Goal: Transaction & Acquisition: Book appointment/travel/reservation

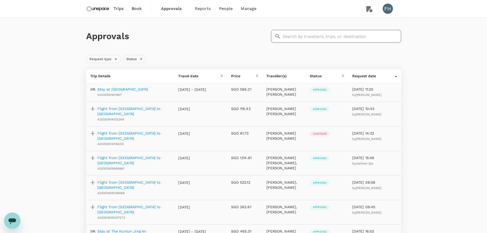
click at [322, 35] on input "text" at bounding box center [342, 36] width 118 height 13
type input "nicole"
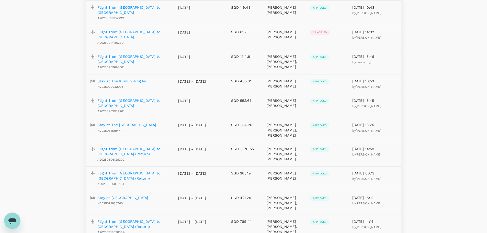
scroll to position [102, 0]
click at [136, 53] on p "Flight from Shanghai to Kuala Lumpur" at bounding box center [133, 58] width 73 height 10
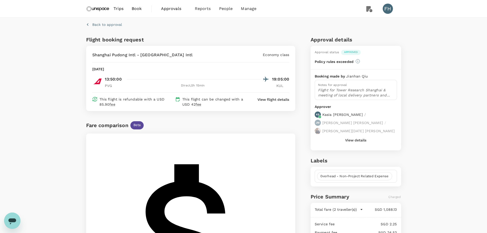
click at [380, 95] on p "Flight for Tower Research Shanghai & meeting of local delivery partners and col…" at bounding box center [356, 92] width 76 height 10
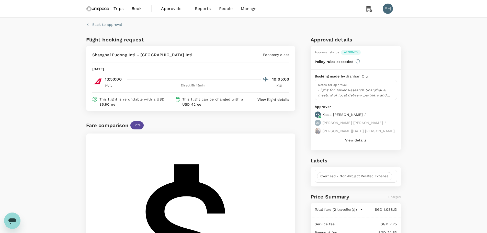
drag, startPoint x: 101, startPoint y: 7, endPoint x: 212, endPoint y: 9, distance: 110.9
click at [101, 7] on img at bounding box center [98, 8] width 24 height 11
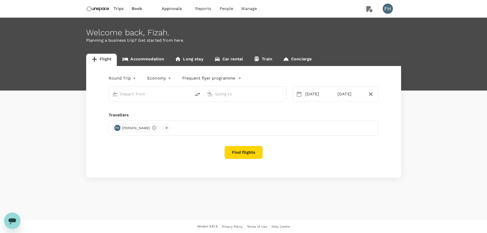
type input "Hong Kong, Hong Kong (any)"
type input "Singapore, Singapore (any)"
type input "Hong Kong, Hong Kong (any)"
type input "Singapore, Singapore (any)"
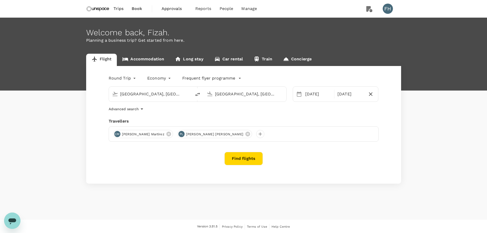
drag, startPoint x: 82, startPoint y: 206, endPoint x: 86, endPoint y: 191, distance: 15.9
click at [82, 206] on div "Welcome back , Fizah . Planning a business trip? Get started from here. Flight …" at bounding box center [243, 119] width 487 height 202
click at [147, 98] on div "Hong Kong, Hong Kong (any)" at bounding box center [149, 92] width 78 height 11
click at [163, 94] on input "Hong Kong, Hong Kong (any)" at bounding box center [150, 94] width 61 height 8
click at [265, 112] on div "Round Trip roundtrip Economy economy Frequent flyer programme Hong Kong, Hong K…" at bounding box center [243, 125] width 315 height 118
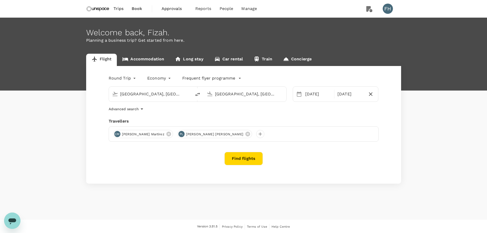
click at [208, 207] on div "Welcome back , Fizah . Planning a business trip? Get started from here. Flight …" at bounding box center [243, 119] width 487 height 202
click at [246, 159] on button "Find flights" at bounding box center [243, 158] width 38 height 13
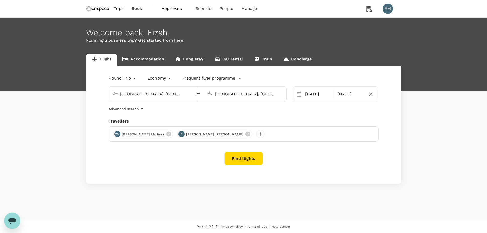
click at [249, 163] on button "Find flights" at bounding box center [243, 158] width 38 height 13
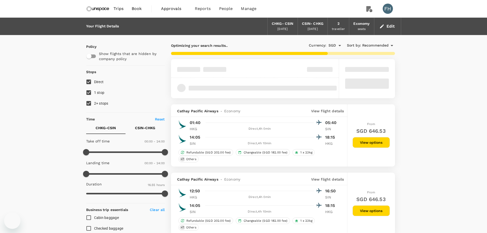
type input "SGD"
type input "1440"
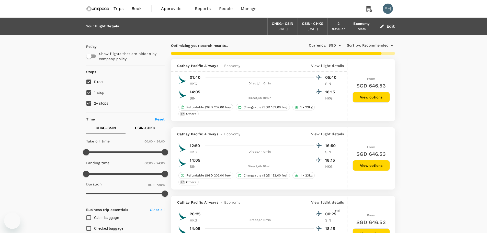
type input "1625"
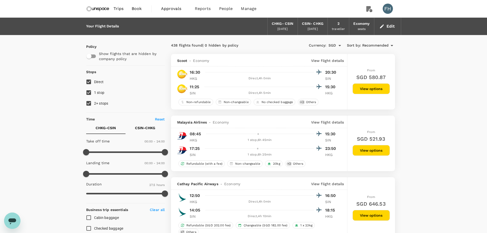
click at [89, 105] on input "2+ stops" at bounding box center [88, 103] width 11 height 11
checkbox input "false"
click at [89, 93] on input "1 stop" at bounding box center [88, 92] width 11 height 11
checkbox input "false"
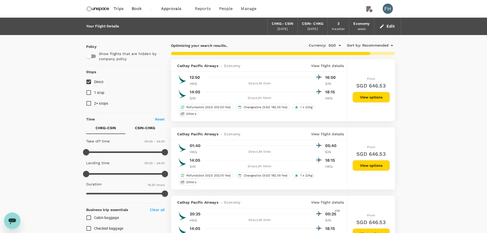
type input "1625"
